Goal: Task Accomplishment & Management: Manage account settings

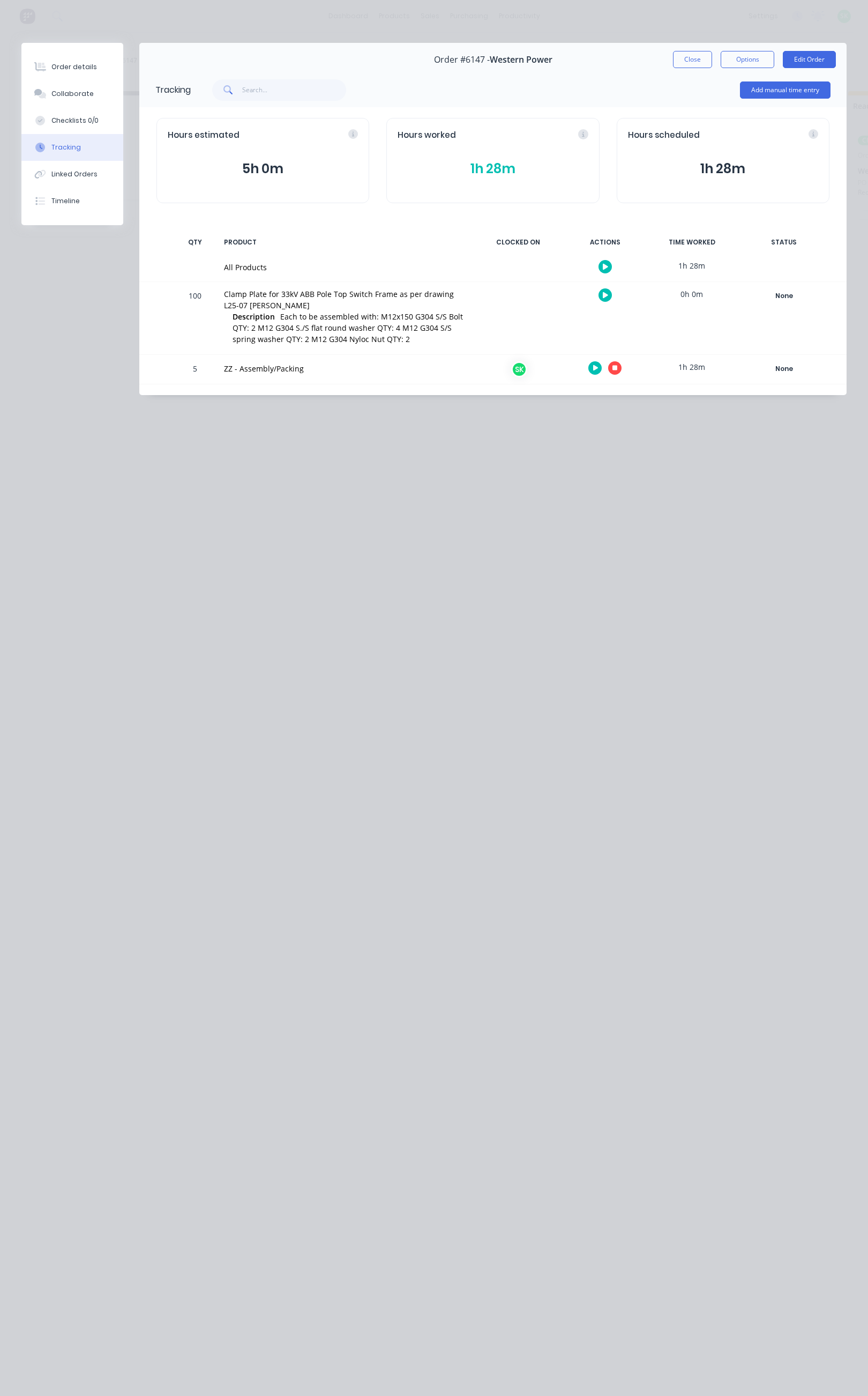
click at [617, 367] on icon "button" at bounding box center [615, 368] width 5 height 5
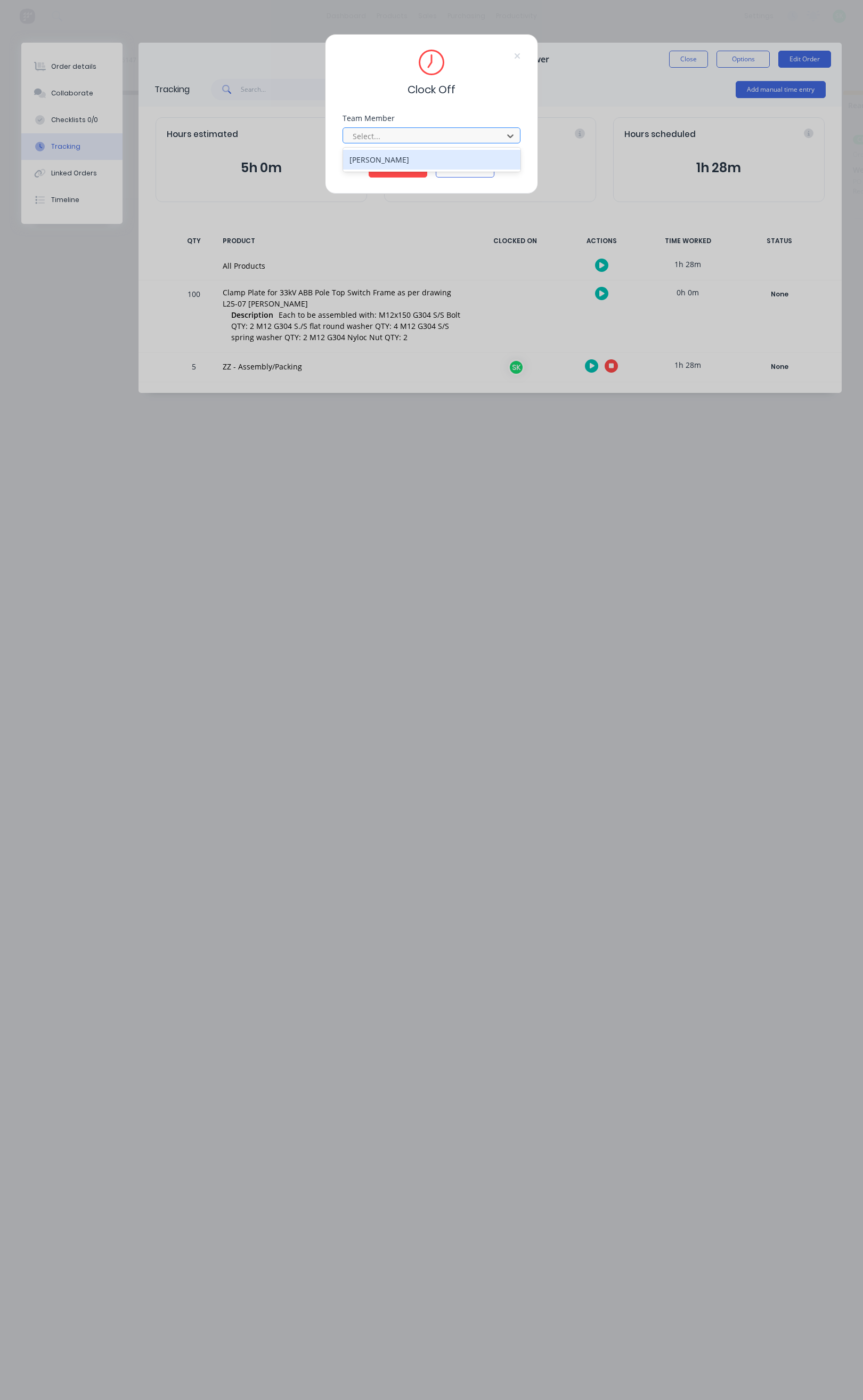
click at [449, 160] on div "[PERSON_NAME]" at bounding box center [432, 160] width 177 height 19
click at [408, 168] on button "Clock Off" at bounding box center [397, 168] width 59 height 17
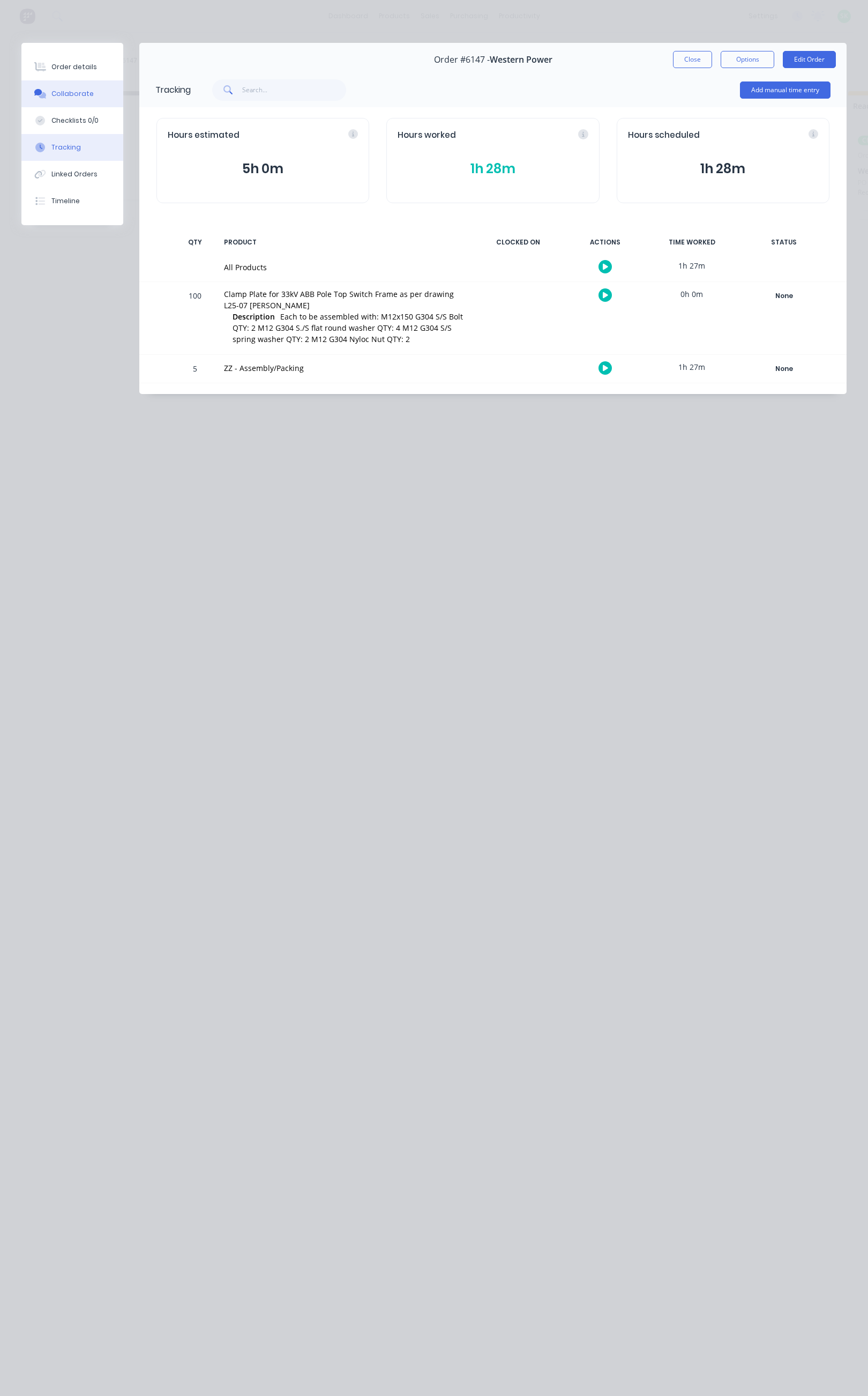
click at [86, 94] on div "Collaborate" at bounding box center [72, 94] width 42 height 10
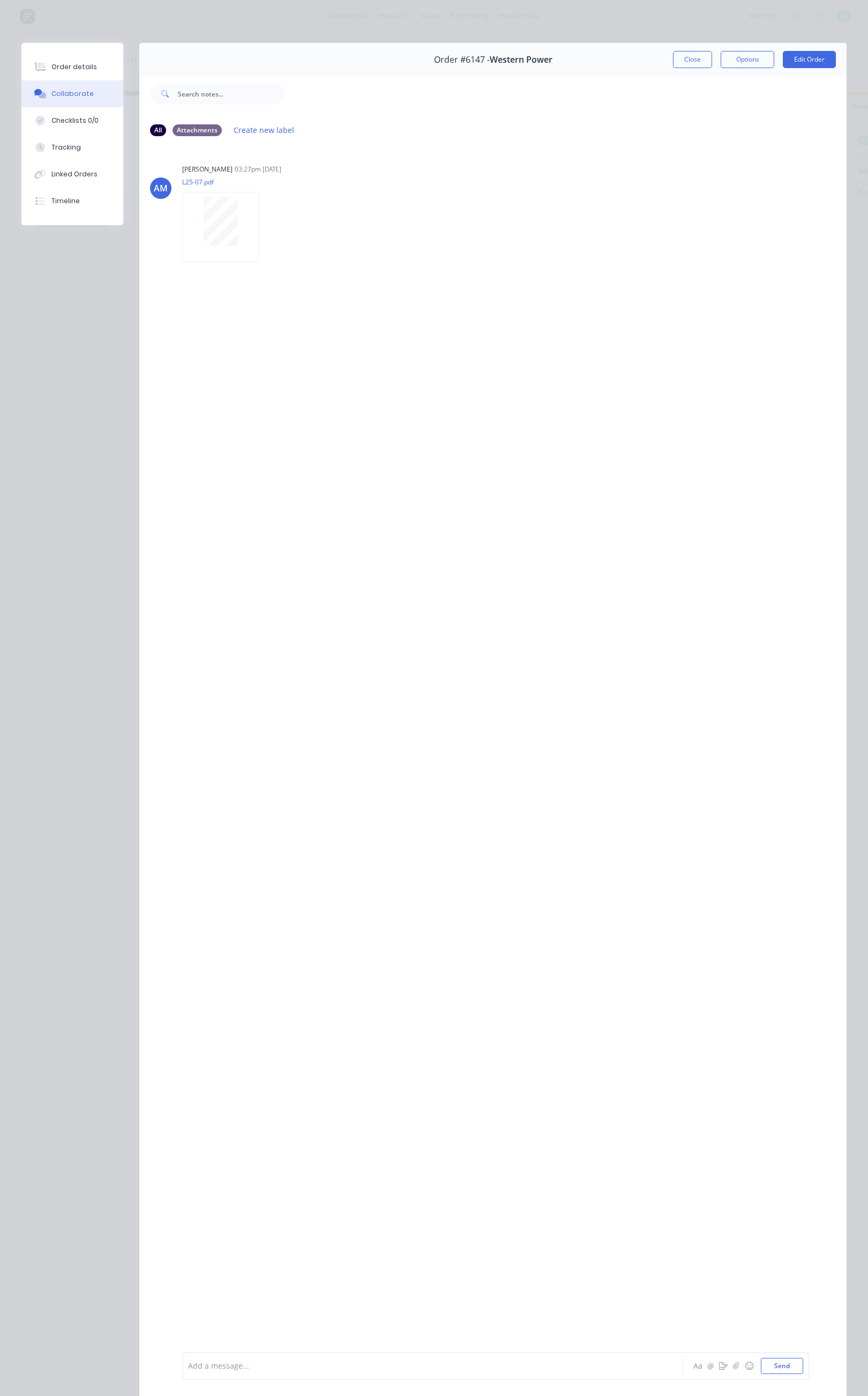
click at [224, 1371] on div "Add a message..." at bounding box center [418, 1366] width 461 height 16
click at [86, 145] on button "Tracking" at bounding box center [71, 147] width 101 height 26
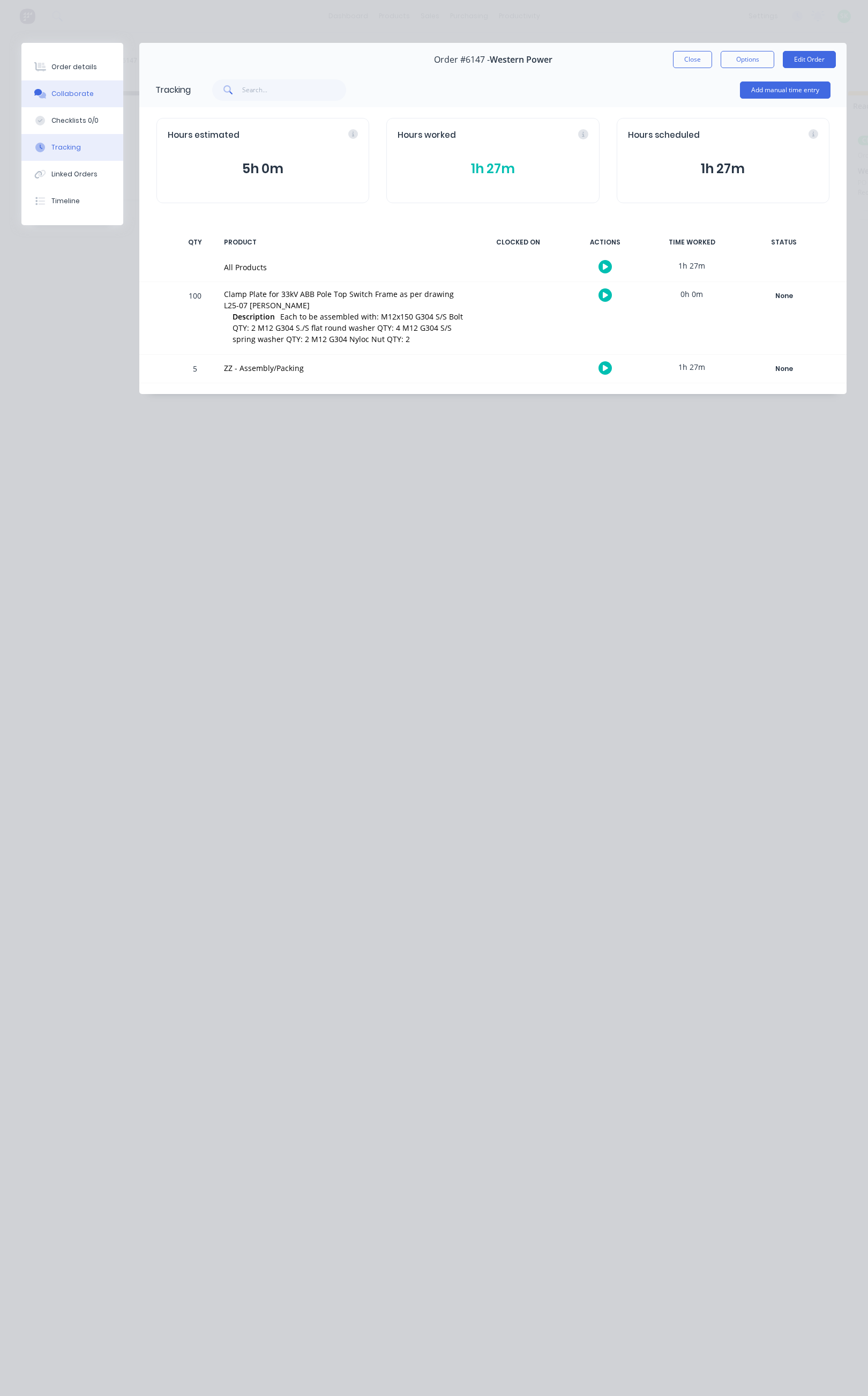
click at [87, 90] on div "Collaborate" at bounding box center [72, 94] width 42 height 10
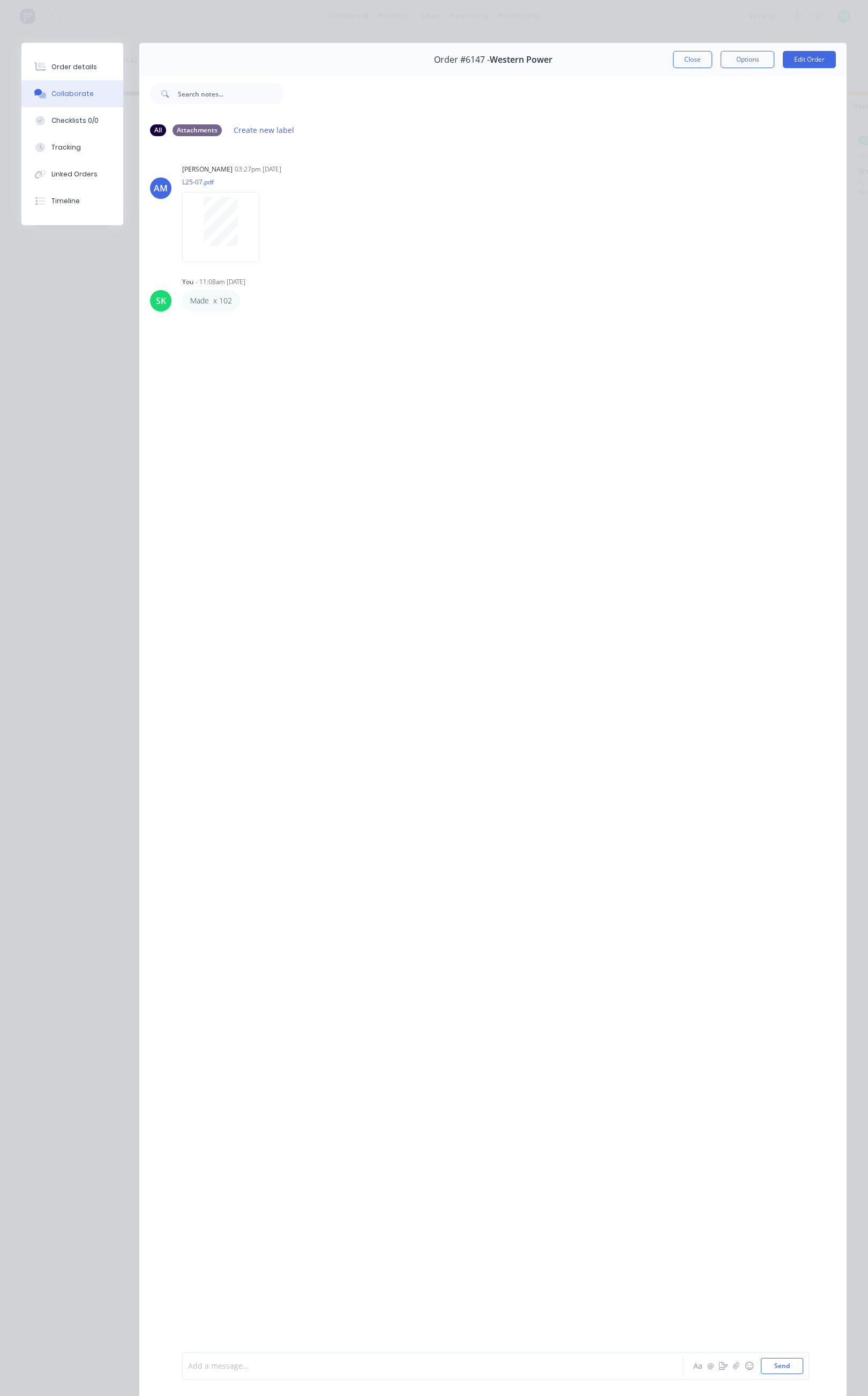
click at [228, 1364] on div at bounding box center [419, 1366] width 461 height 11
click at [674, 64] on button "Close" at bounding box center [692, 59] width 39 height 17
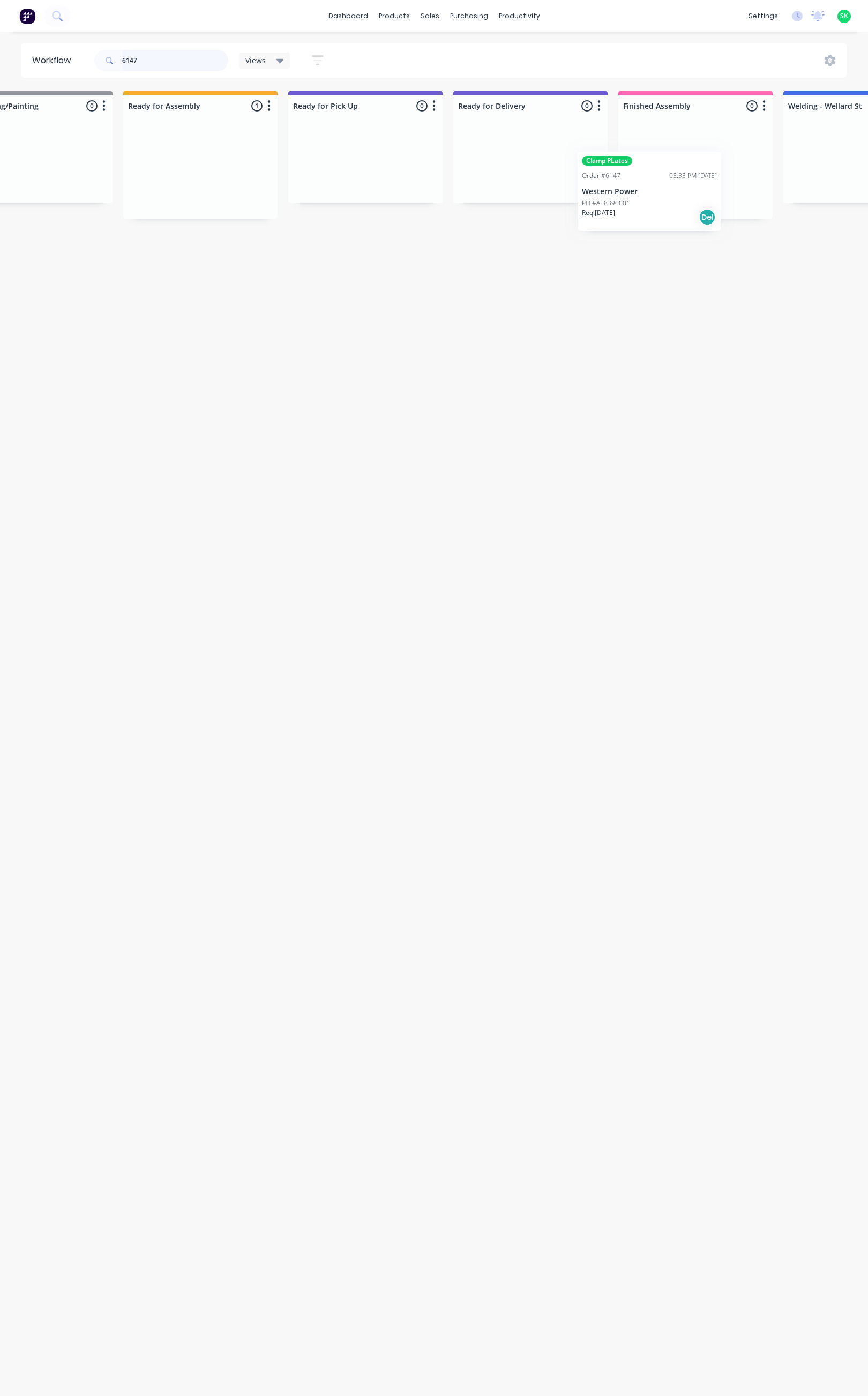
scroll to position [0, 729]
drag, startPoint x: 552, startPoint y: 184, endPoint x: 621, endPoint y: 177, distance: 69.4
click at [603, 182] on div "Submitted 0 Status colour #273444 hex #273444 Save Cancel Summaries Total order…" at bounding box center [235, 154] width 1943 height 128
drag, startPoint x: 535, startPoint y: 178, endPoint x: 679, endPoint y: 163, distance: 144.8
click at [679, 163] on div "Submitted 0 Status colour #273444 hex #273444 Save Cancel Summaries Total order…" at bounding box center [228, 154] width 1943 height 128
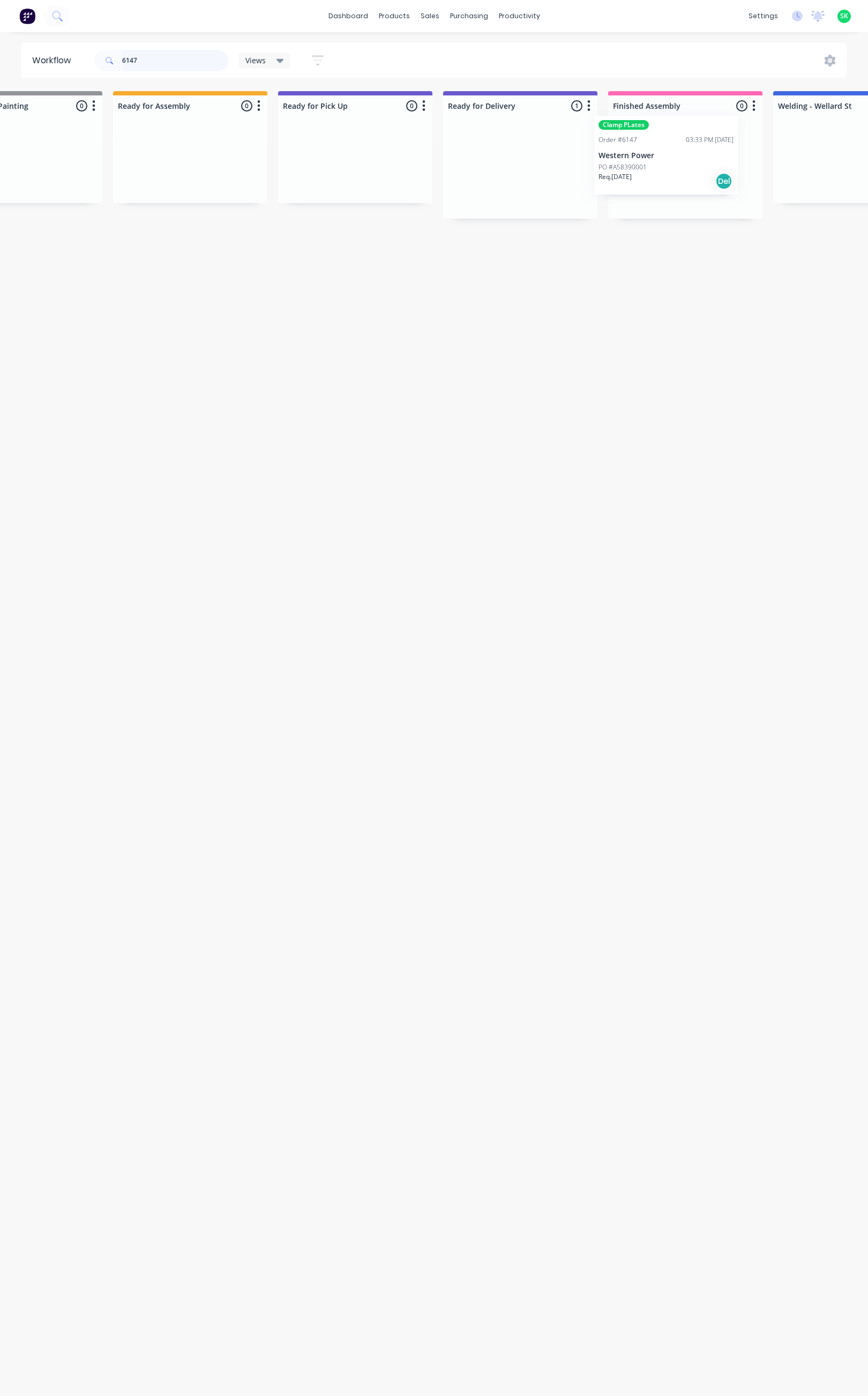
scroll to position [0, 738]
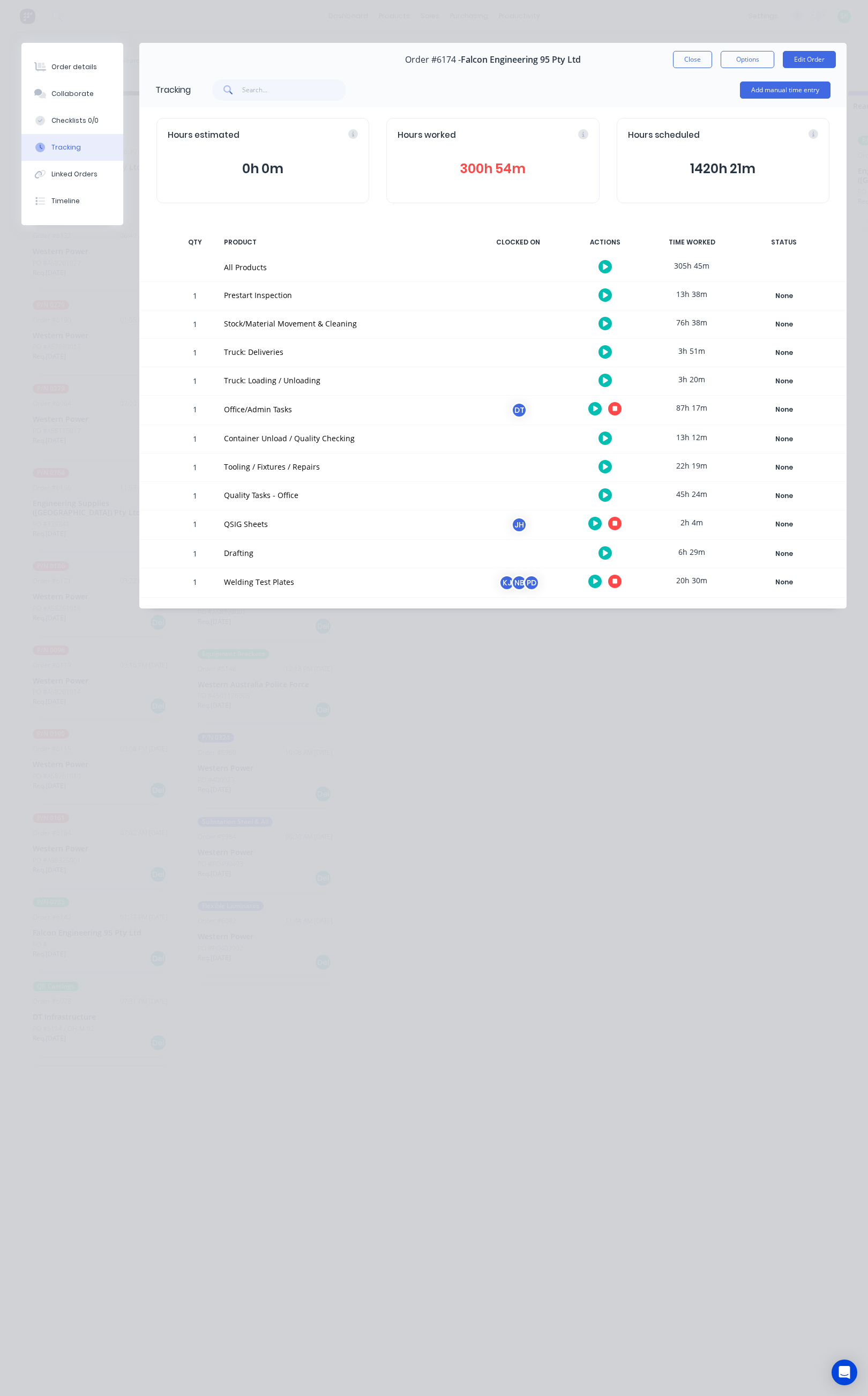
click at [597, 410] on icon "button" at bounding box center [596, 409] width 5 height 7
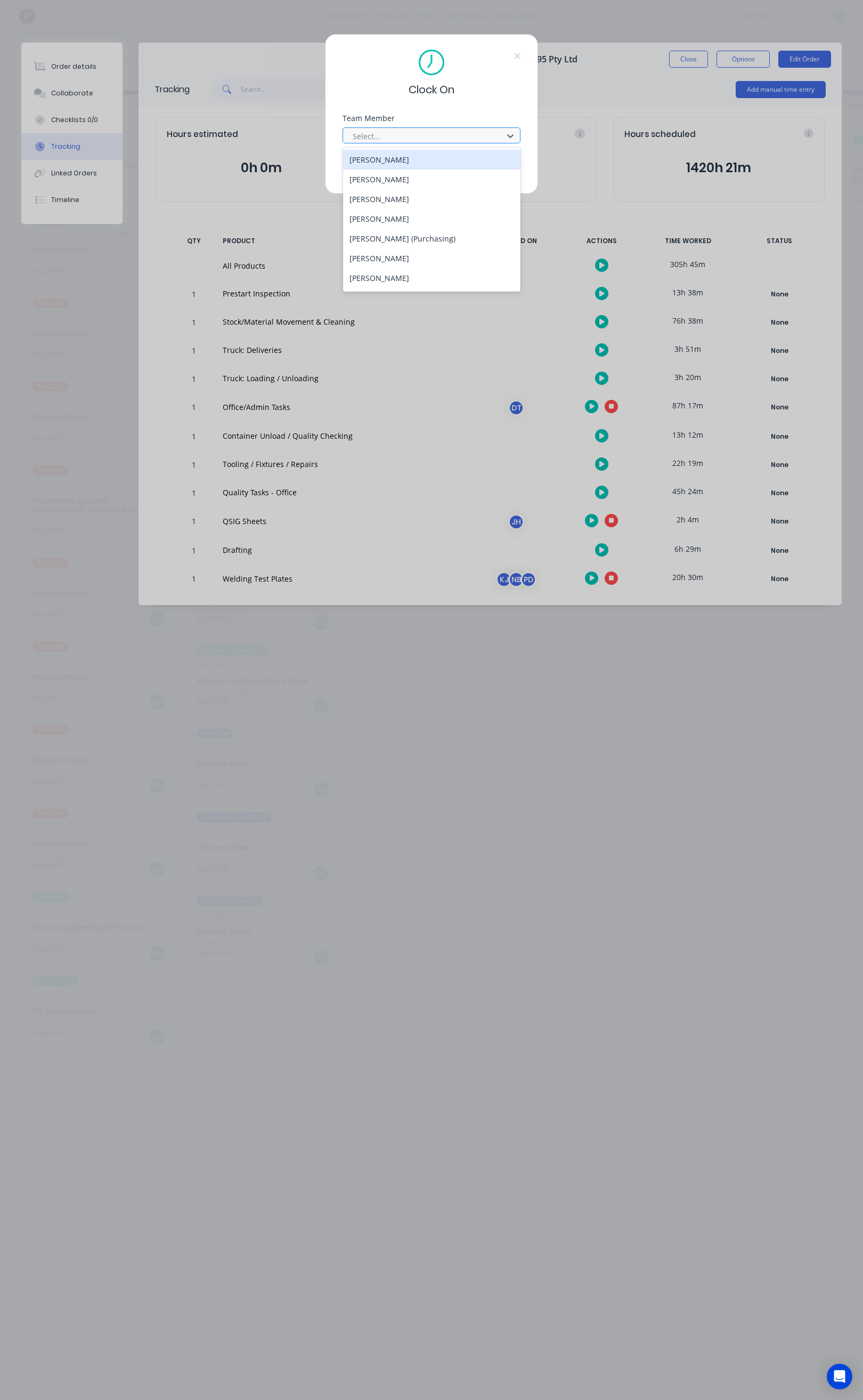
click at [435, 136] on div at bounding box center [424, 136] width 146 height 13
type input "st"
click at [406, 161] on div "[PERSON_NAME]" at bounding box center [432, 160] width 177 height 19
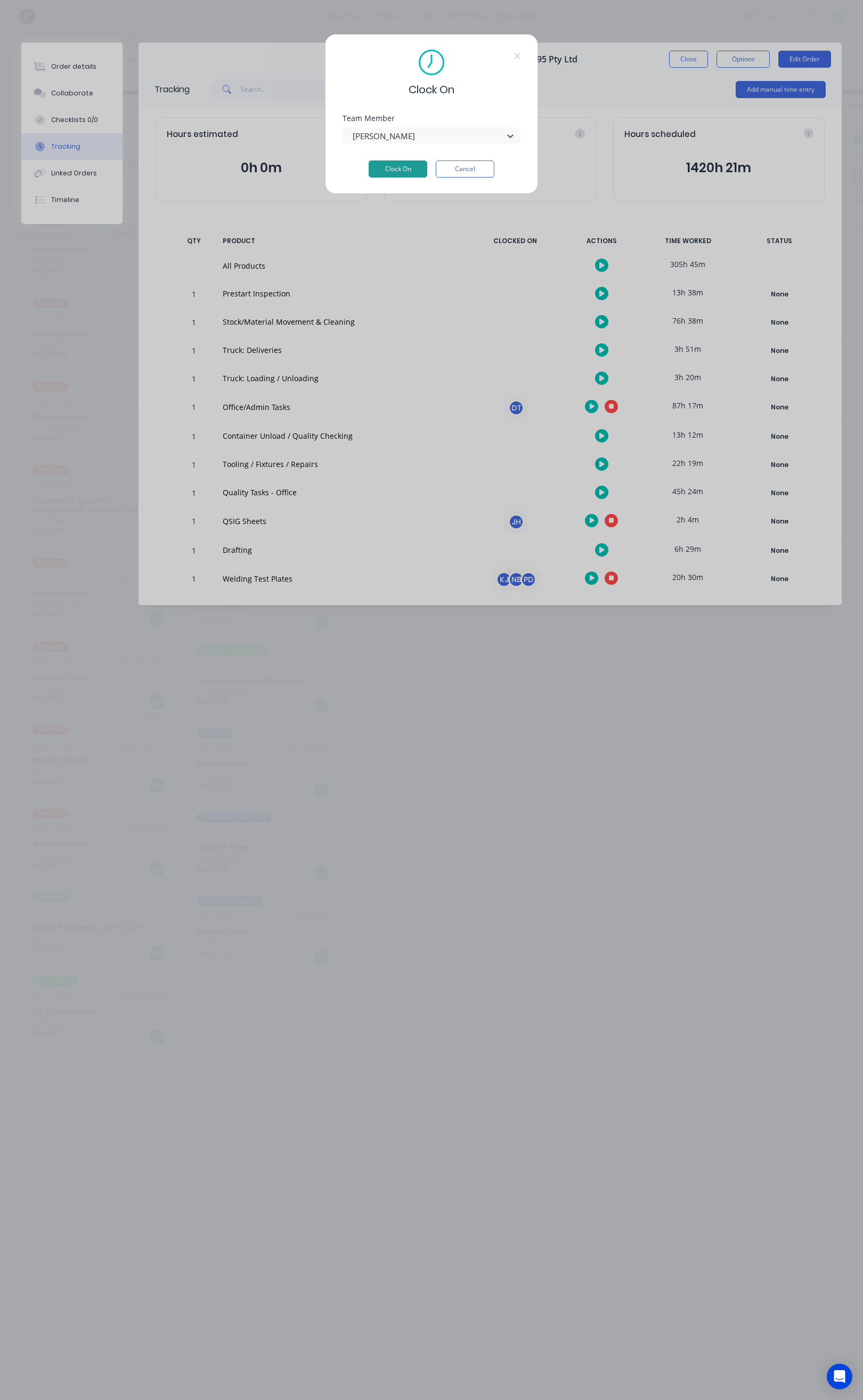
click at [400, 167] on button "Clock On" at bounding box center [397, 168] width 59 height 17
